Goal: Transaction & Acquisition: Download file/media

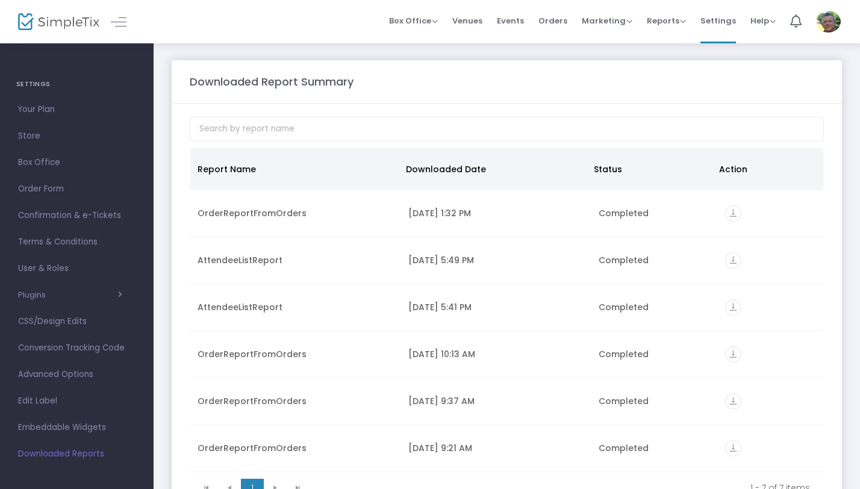
click at [250, 31] on div "Box Office Sell Tickets Bookings Sell Season Pass Venues Memberships Events Ord…" at bounding box center [507, 21] width 706 height 43
click at [562, 22] on span "Orders" at bounding box center [552, 20] width 29 height 31
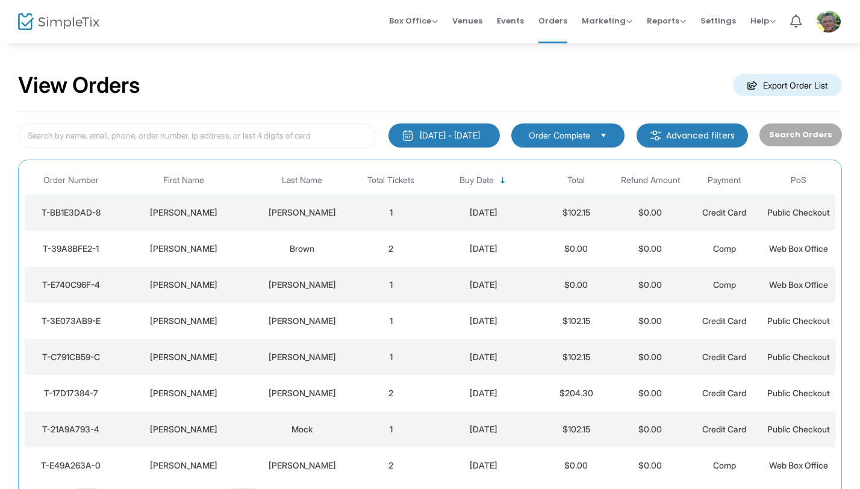
click at [807, 85] on m-button "Export Order List" at bounding box center [787, 85] width 109 height 22
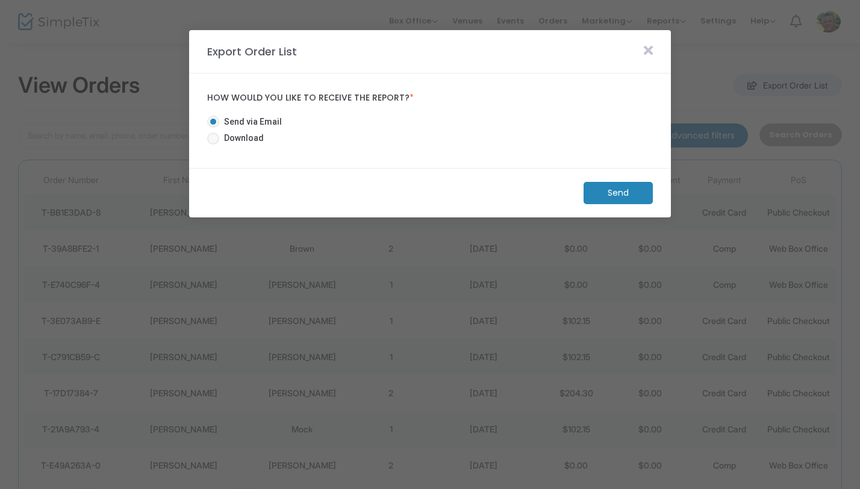
click at [613, 193] on m-button "Send" at bounding box center [617, 193] width 69 height 22
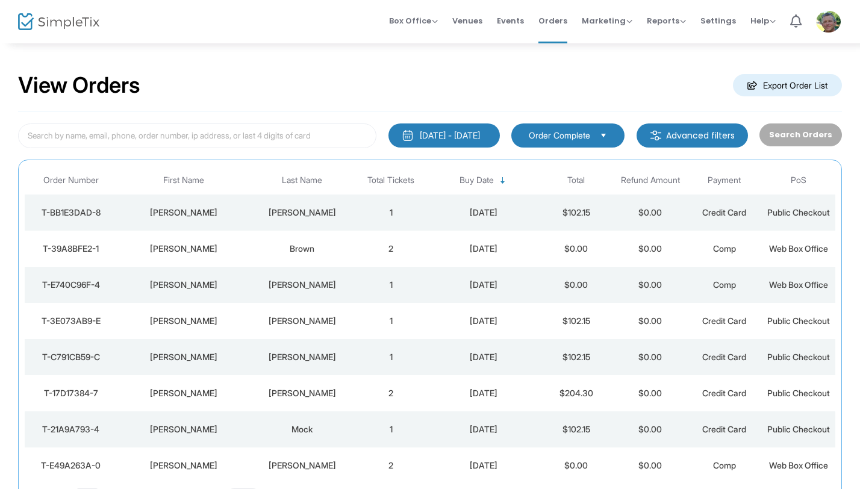
click at [804, 86] on m-button "Export Order List" at bounding box center [787, 85] width 109 height 22
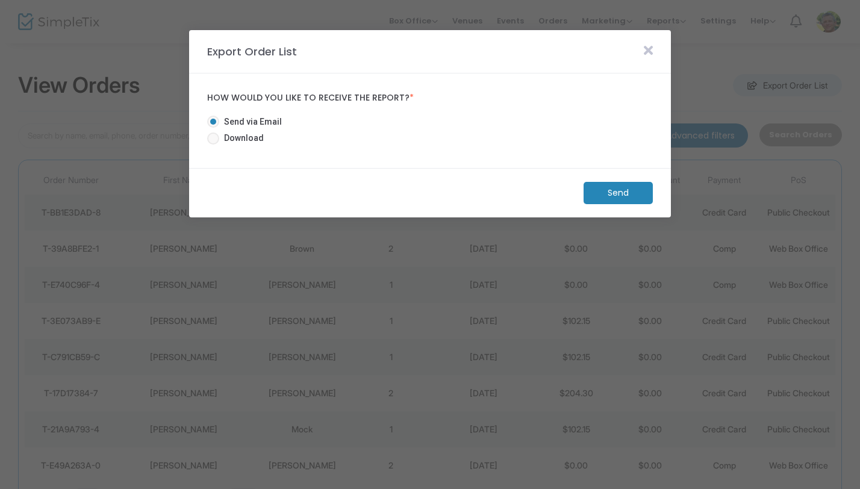
click at [220, 138] on span "Download" at bounding box center [241, 138] width 45 height 13
click at [213, 144] on input "Download" at bounding box center [212, 144] width 1 height 1
radio input "true"
click at [583, 197] on m-button "Download" at bounding box center [608, 193] width 90 height 22
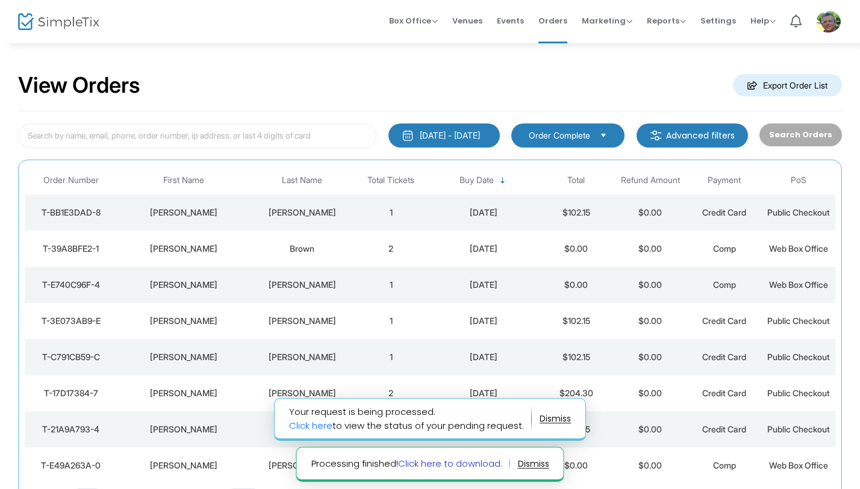
click at [463, 464] on link "Click here to download." at bounding box center [450, 463] width 104 height 13
